Goal: Obtain resource: Download file/media

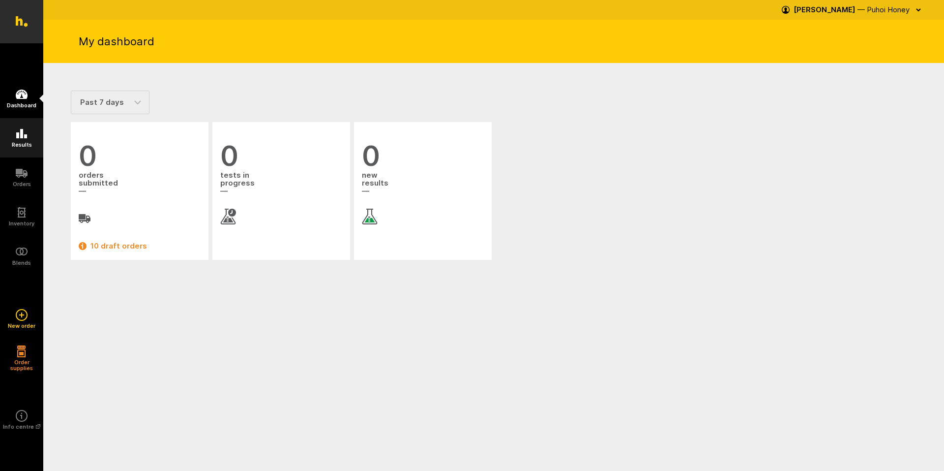
click at [24, 135] on icon at bounding box center [22, 134] width 12 height 12
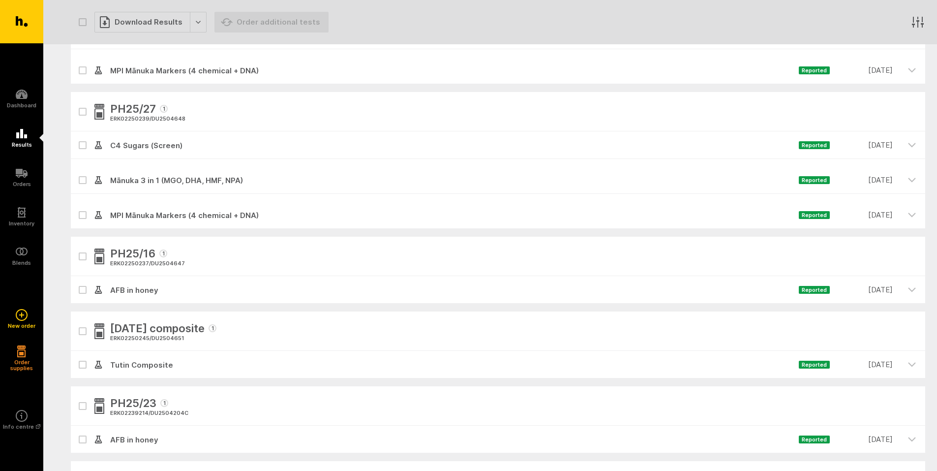
scroll to position [492, 0]
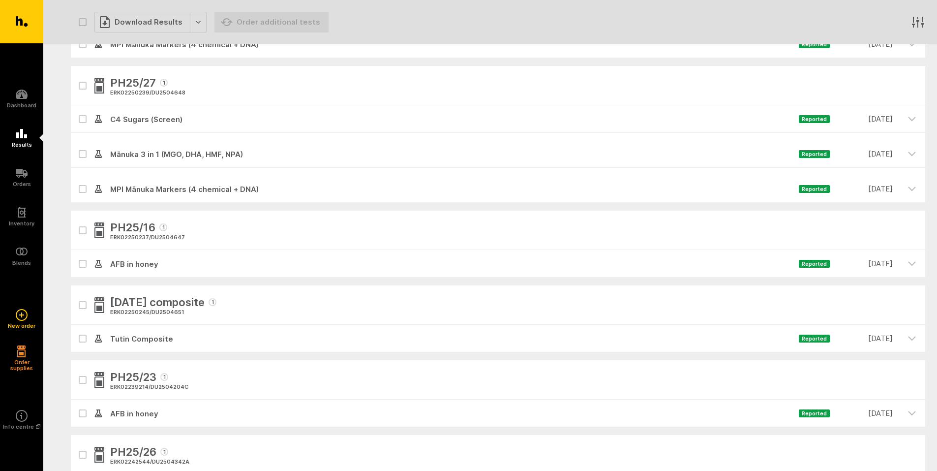
click at [81, 263] on icon at bounding box center [83, 264] width 6 height 4
click at [77, 256] on input "checkbox" at bounding box center [74, 253] width 6 height 6
checkbox input "true"
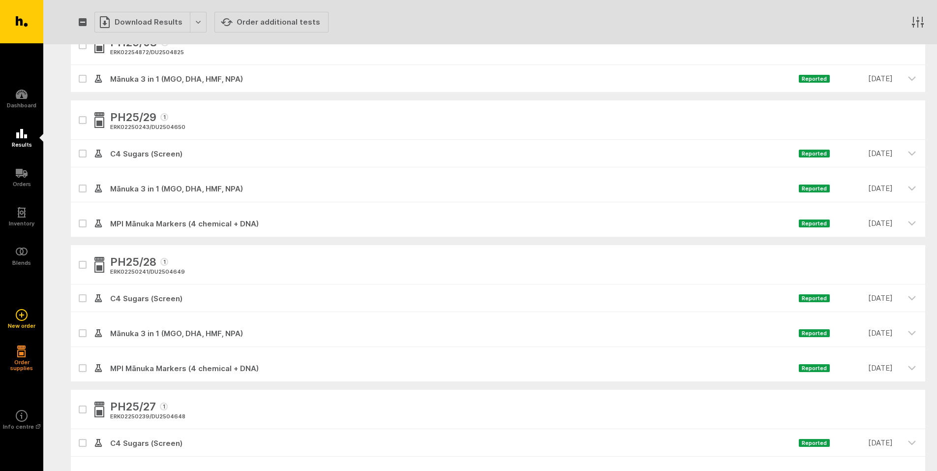
scroll to position [148, 0]
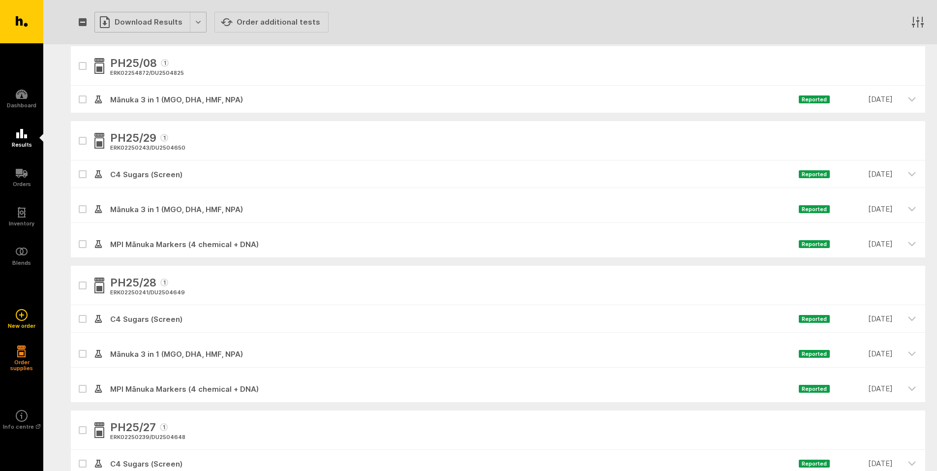
click at [196, 27] on div "Download Results" at bounding box center [150, 22] width 112 height 21
click at [167, 41] on button "Generate Custom Report" at bounding box center [157, 42] width 126 height 20
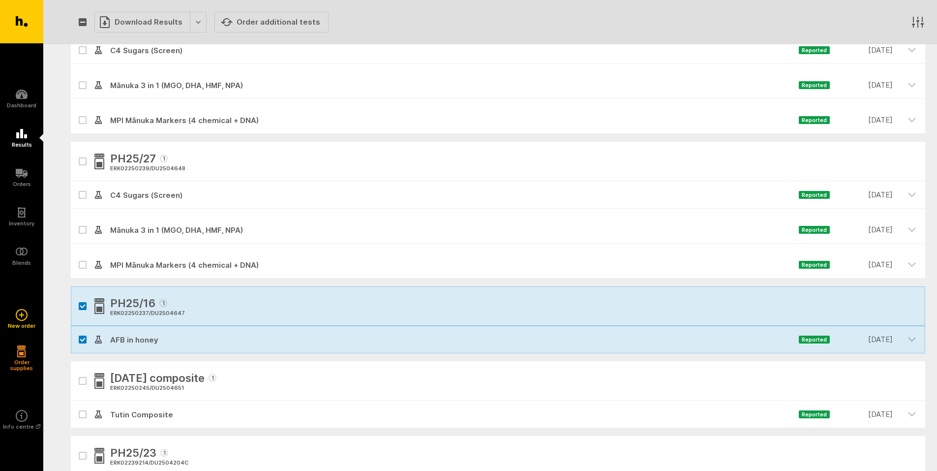
scroll to position [541, 0]
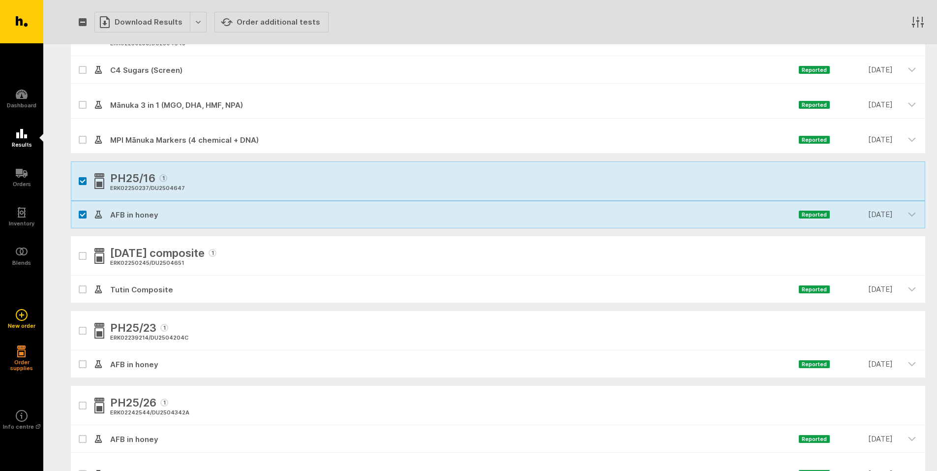
click at [416, 180] on div "PH25/16 1 ERK02250237 / DU2504647" at bounding box center [498, 180] width 854 height 39
click at [236, 193] on div "PH25/16 1 ERK02250237 / DU2504647" at bounding box center [498, 180] width 854 height 39
drag, startPoint x: 177, startPoint y: 187, endPoint x: 187, endPoint y: 188, distance: 10.4
click at [187, 188] on div "PH25/16 1 ERK02250237 / DU2504647" at bounding box center [498, 180] width 854 height 39
copy div "ERK02250237 / DU2504647"
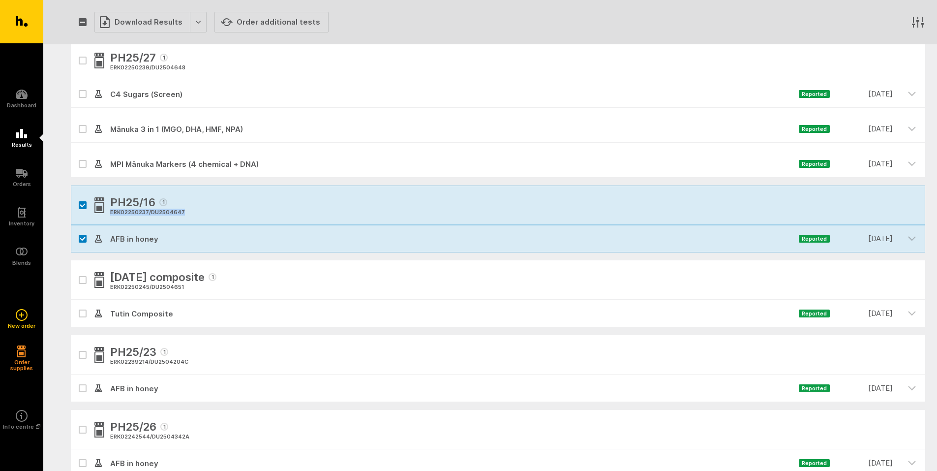
scroll to position [0, 0]
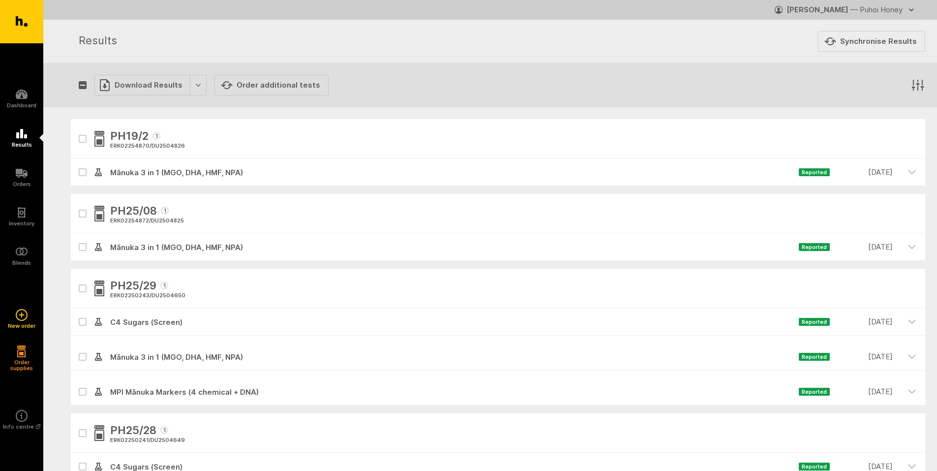
click at [912, 7] on icon "button" at bounding box center [911, 10] width 8 height 8
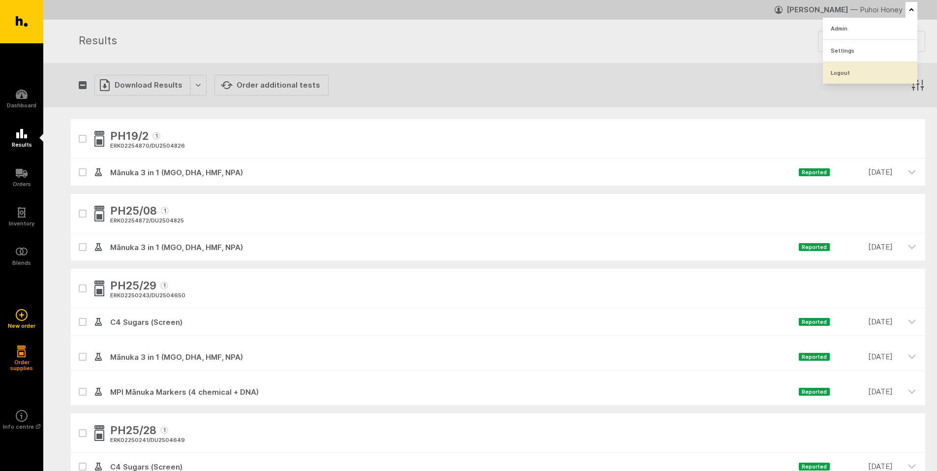
click at [850, 77] on link "Logout" at bounding box center [870, 73] width 94 height 22
